Goal: Task Accomplishment & Management: Manage account settings

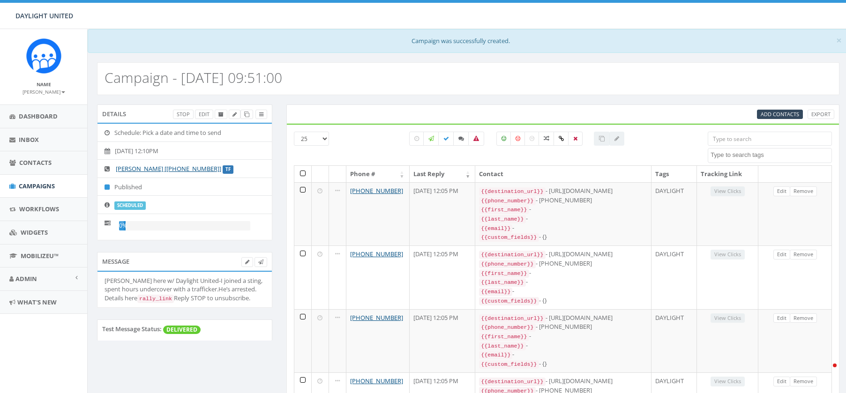
select select
click at [45, 183] on span "Campaigns" at bounding box center [37, 186] width 36 height 8
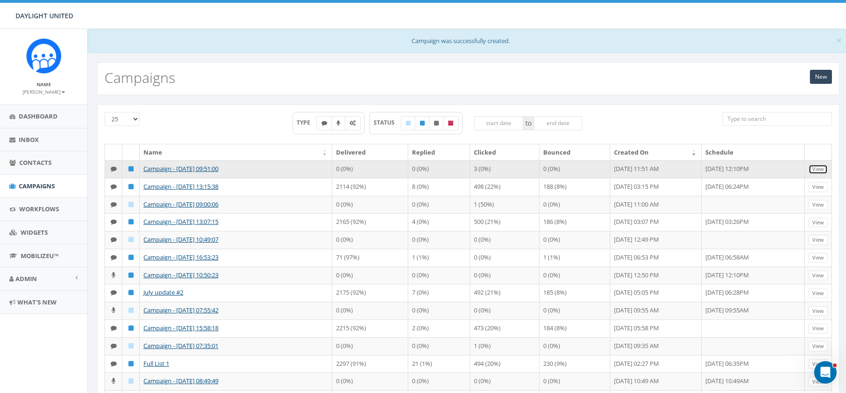
click at [819, 170] on link "View" at bounding box center [818, 170] width 19 height 10
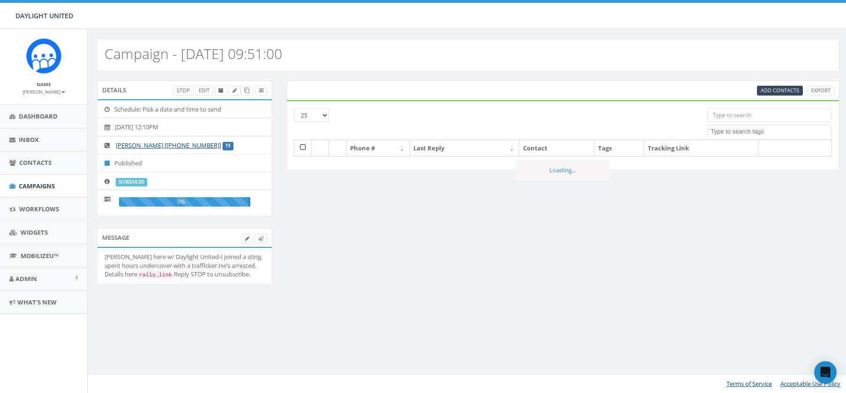
select select
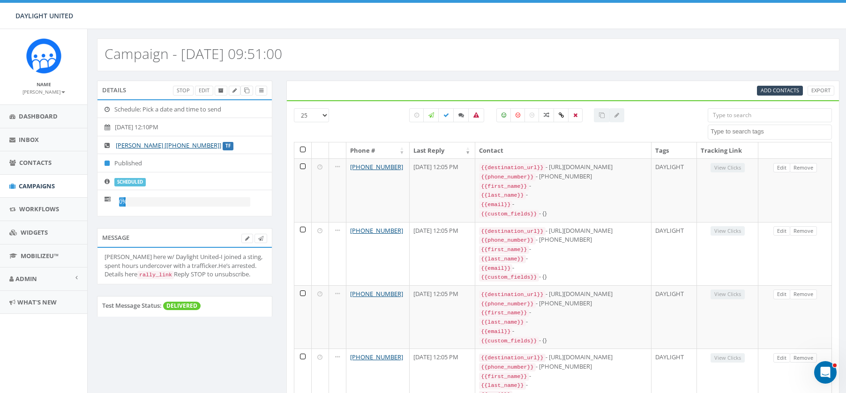
click at [165, 127] on li "[DATE] 12:10PM" at bounding box center [185, 127] width 174 height 19
click at [108, 128] on icon at bounding box center [110, 127] width 10 height 6
click at [204, 90] on link "Edit" at bounding box center [204, 91] width 18 height 10
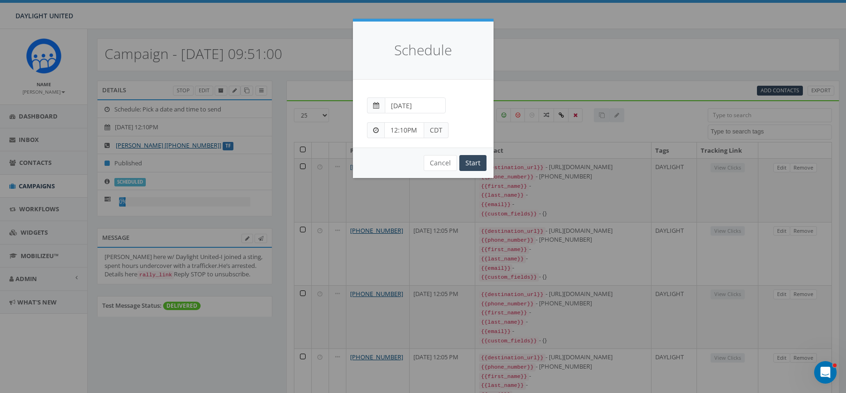
click at [413, 105] on input "2025-10-06" at bounding box center [415, 106] width 61 height 16
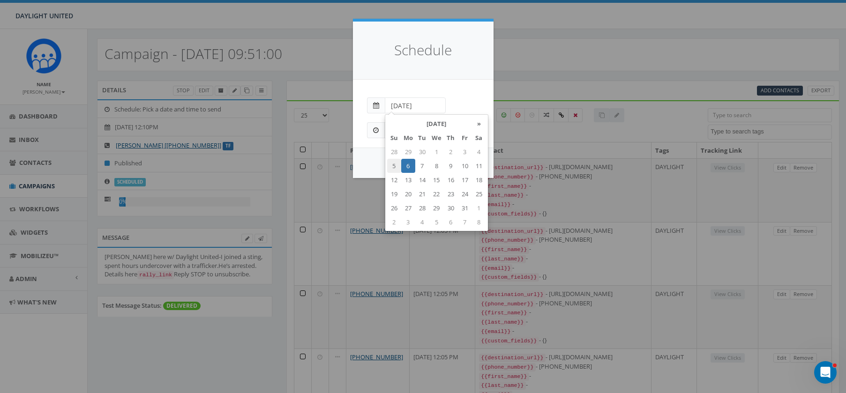
click at [394, 164] on td "5" at bounding box center [394, 166] width 14 height 14
type input "2025-10-05"
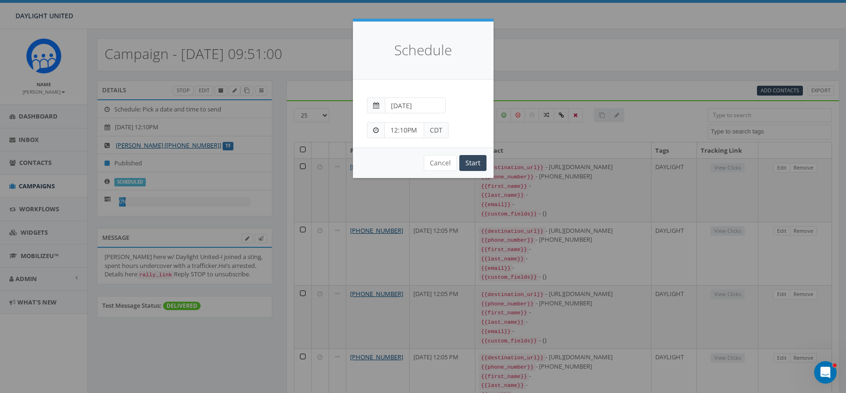
click at [443, 87] on div "Peer-to-Peer: Send each message manually Immediate: Send all messages now Sched…" at bounding box center [423, 114] width 141 height 68
click at [404, 130] on input "12:10PM" at bounding box center [404, 130] width 40 height 16
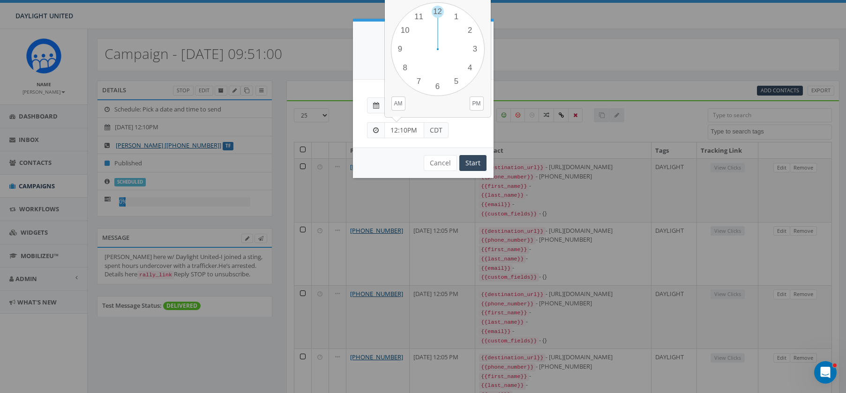
click at [394, 130] on input "12:10PM" at bounding box center [404, 130] width 40 height 16
click at [397, 131] on input "12:10PM" at bounding box center [404, 130] width 40 height 16
click at [401, 132] on input "3:10PM" at bounding box center [404, 130] width 40 height 16
type input "3:15PM"
click at [472, 164] on input "Start" at bounding box center [472, 163] width 27 height 16
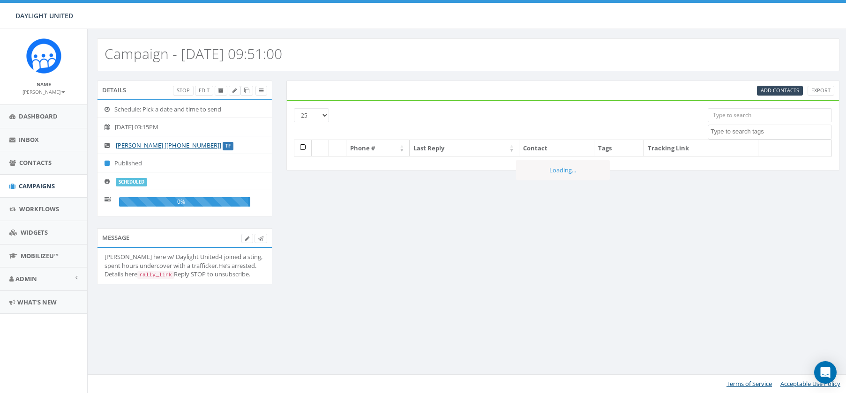
select select
